Goal: Navigation & Orientation: Find specific page/section

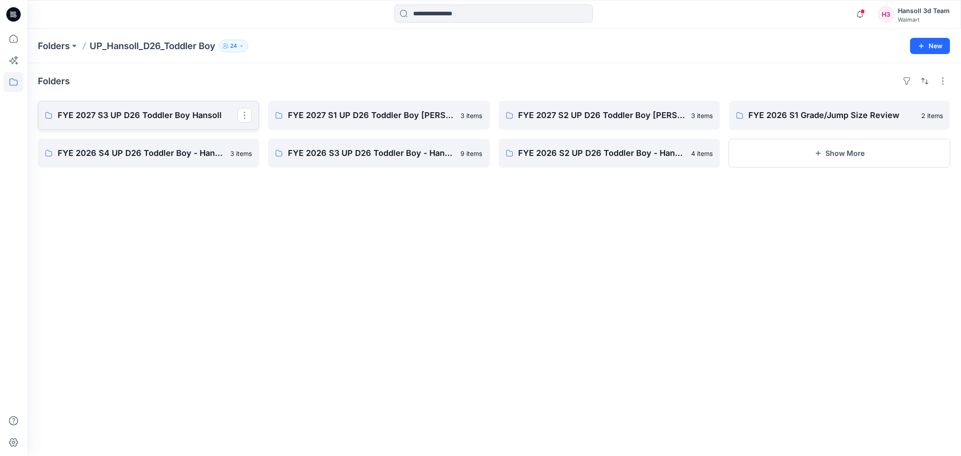
click at [195, 113] on p "FYE 2027 S3 UP D26 Toddler Boy Hansoll" at bounding box center [148, 115] width 180 height 13
click at [395, 121] on p "FYE 2027 S1 UP D26 Toddler Boy [PERSON_NAME]" at bounding box center [378, 115] width 180 height 13
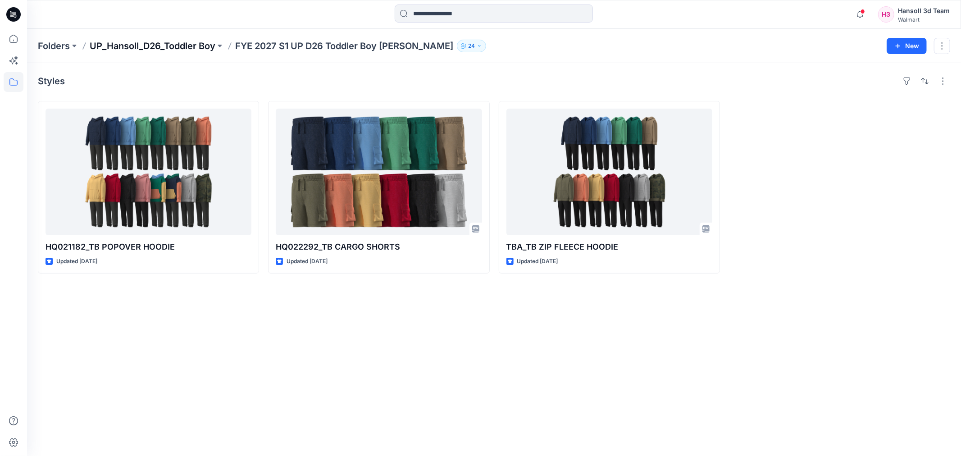
click at [191, 42] on p "UP_Hansoll_D26_Toddler Boy" at bounding box center [153, 46] width 126 height 13
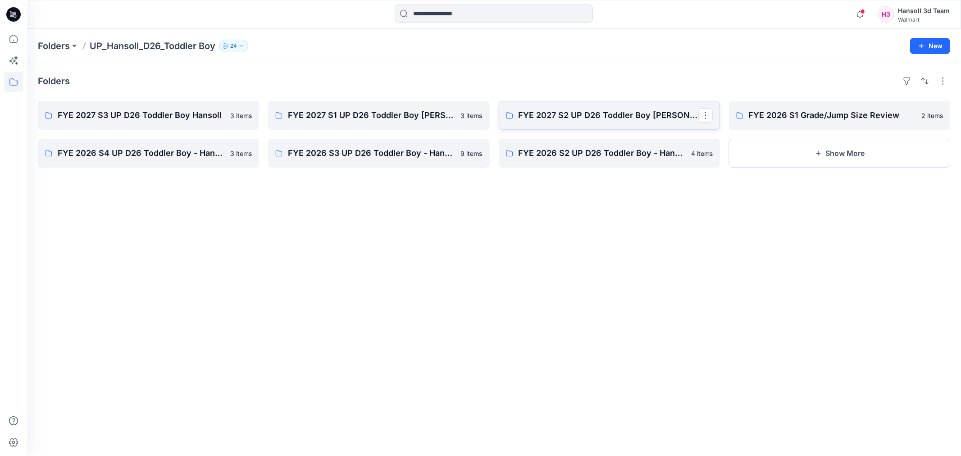
click at [569, 118] on p "FYE 2027 S2 UP D26 Toddler Boy [PERSON_NAME]" at bounding box center [609, 115] width 180 height 13
